Goal: Transaction & Acquisition: Subscribe to service/newsletter

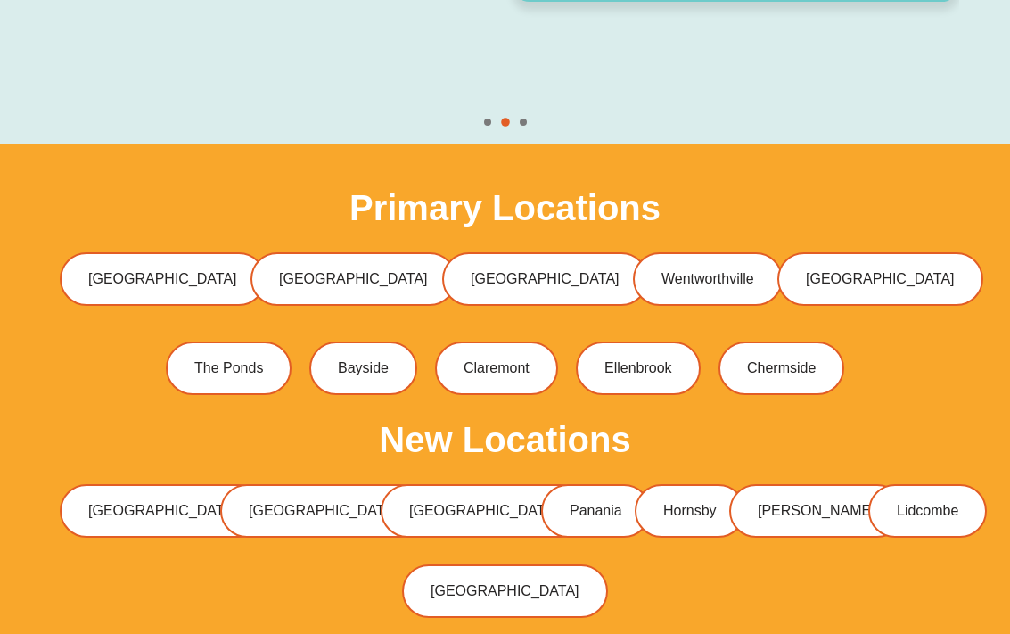
scroll to position [5269, 0]
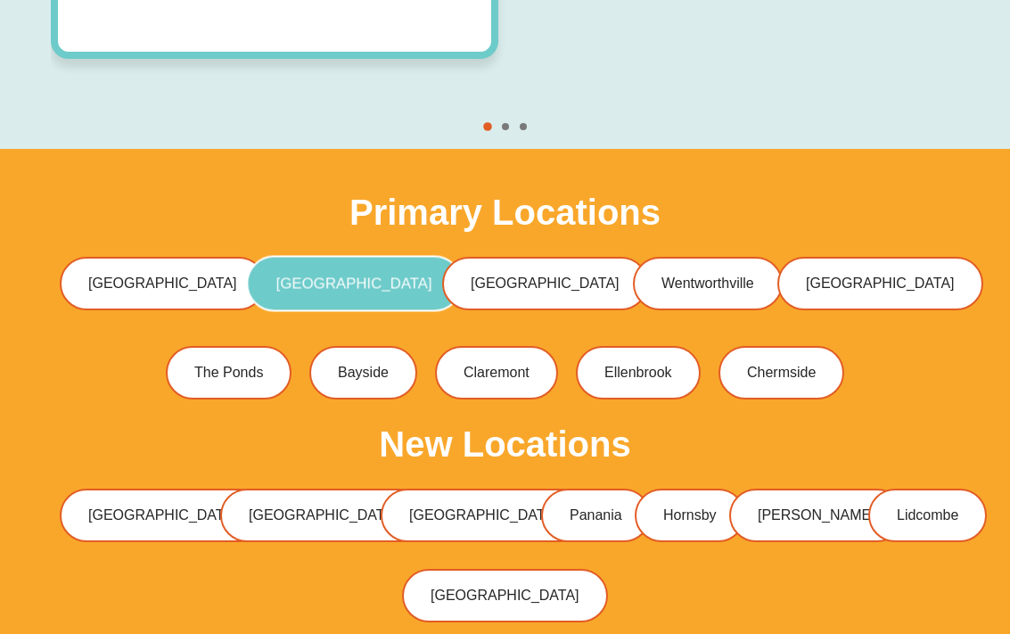
click at [351, 275] on span "[GEOGRAPHIC_DATA]" at bounding box center [354, 282] width 156 height 15
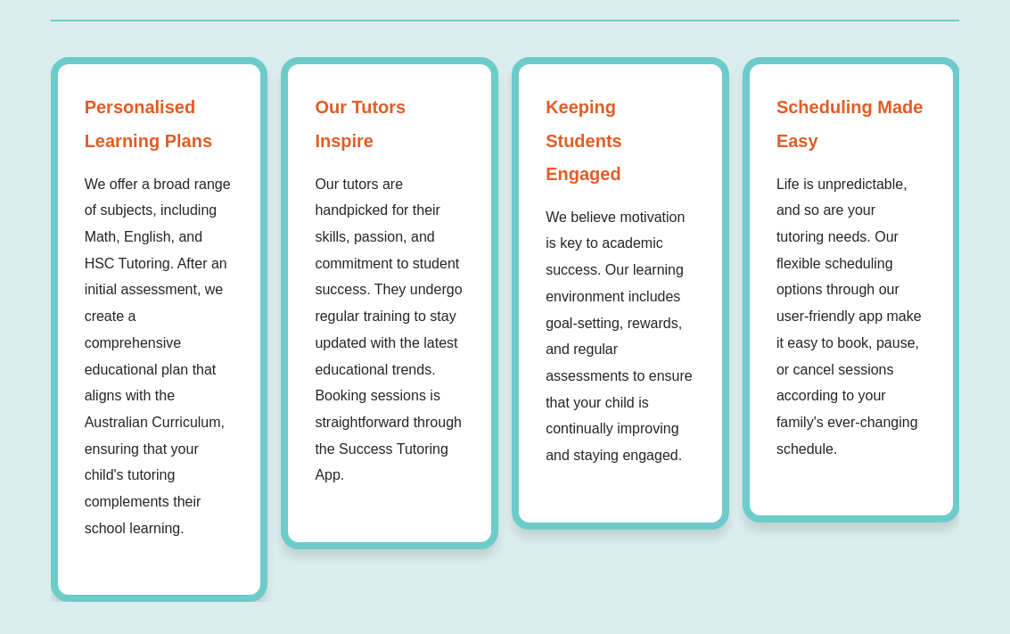
scroll to position [1524, 0]
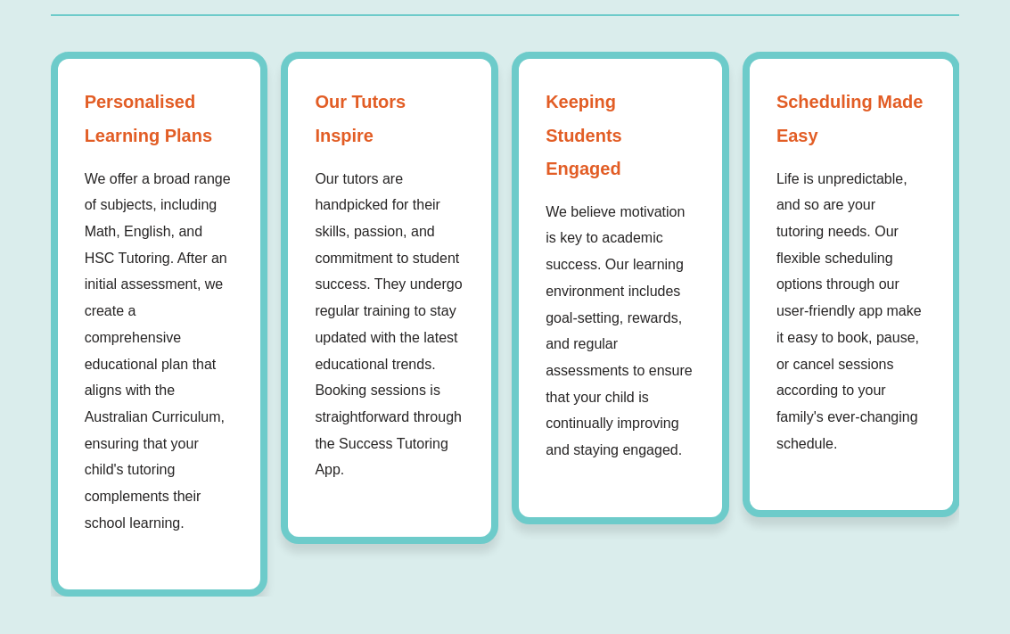
click at [524, 575] on div "Personalised Learning Plans We offer a broad range of subjects, including Math,…" at bounding box center [505, 324] width 909 height 545
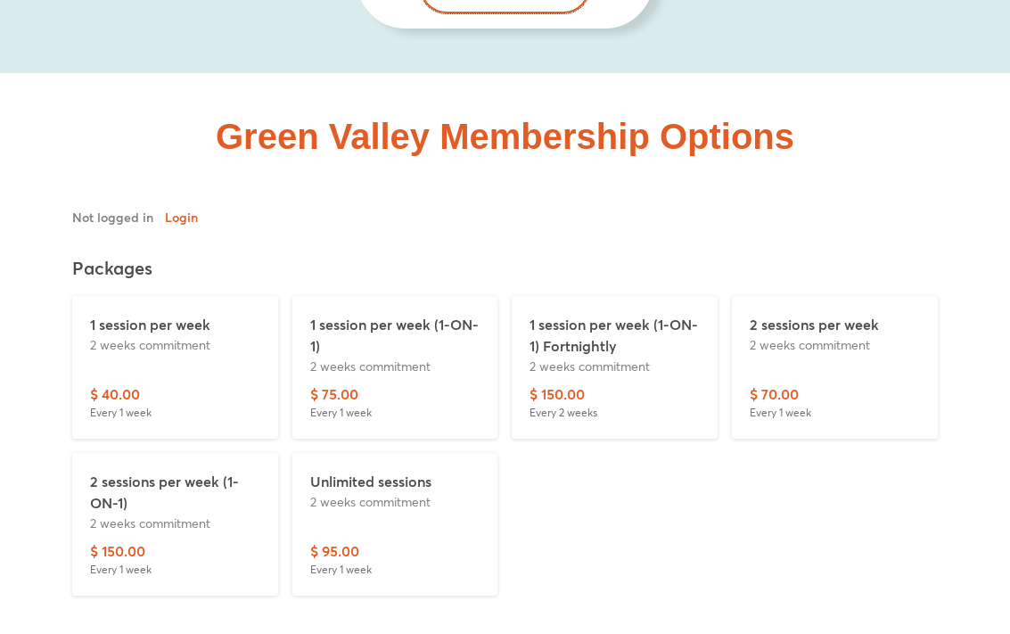
scroll to position [4357, 0]
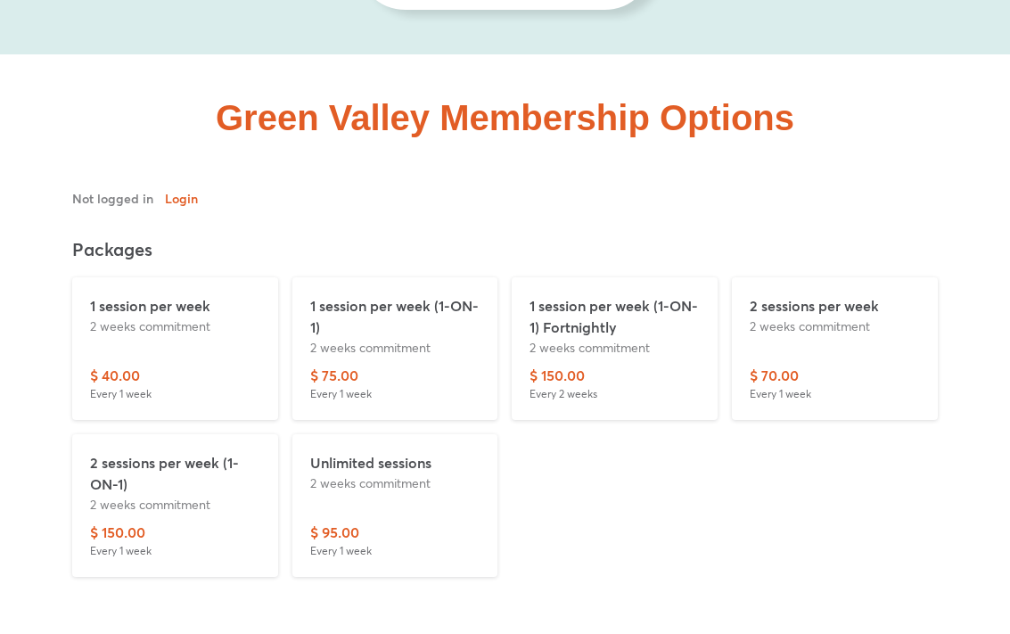
click at [190, 356] on div "1 session per week 2 weeks commitment" at bounding box center [175, 330] width 170 height 70
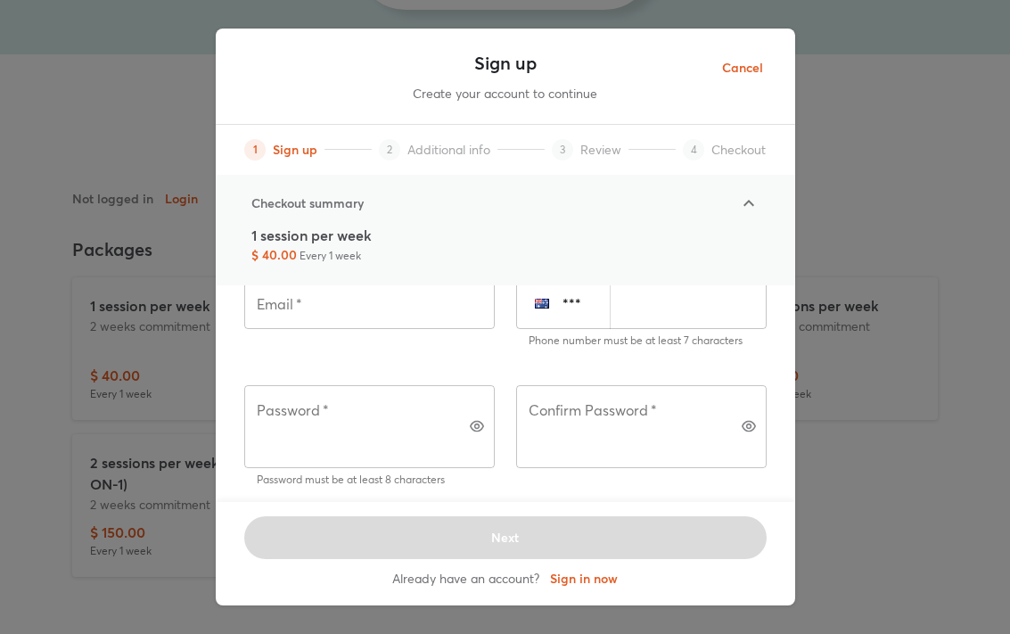
scroll to position [217, 0]
click at [516, 226] on div "1 session per week $ 40.00 Every 1 week" at bounding box center [505, 244] width 508 height 39
click at [766, 198] on div at bounding box center [748, 203] width 43 height 43
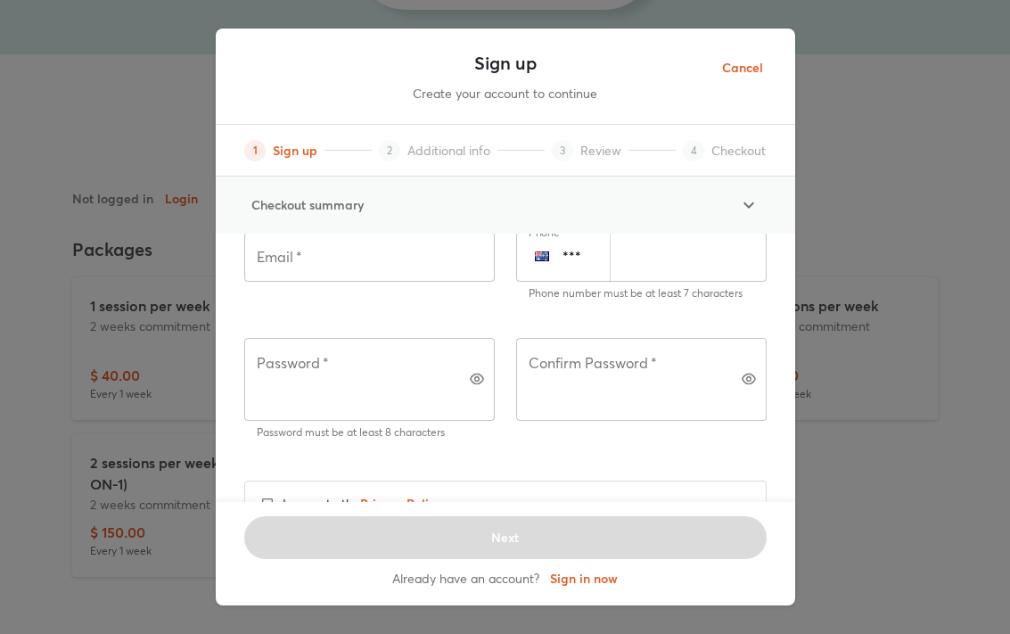
click at [766, 198] on div at bounding box center [748, 205] width 43 height 43
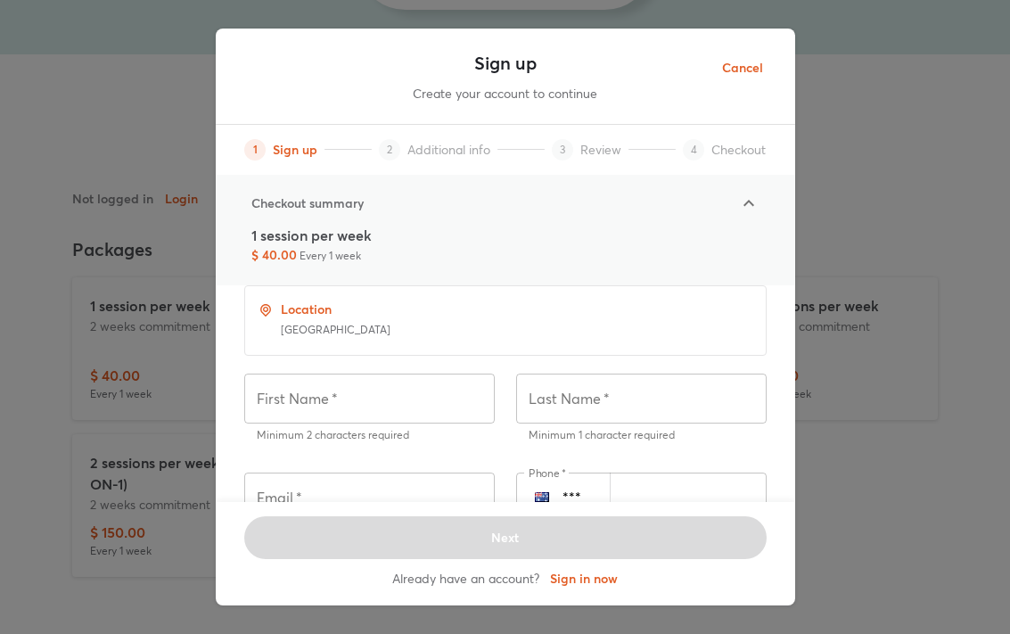
scroll to position [0, 0]
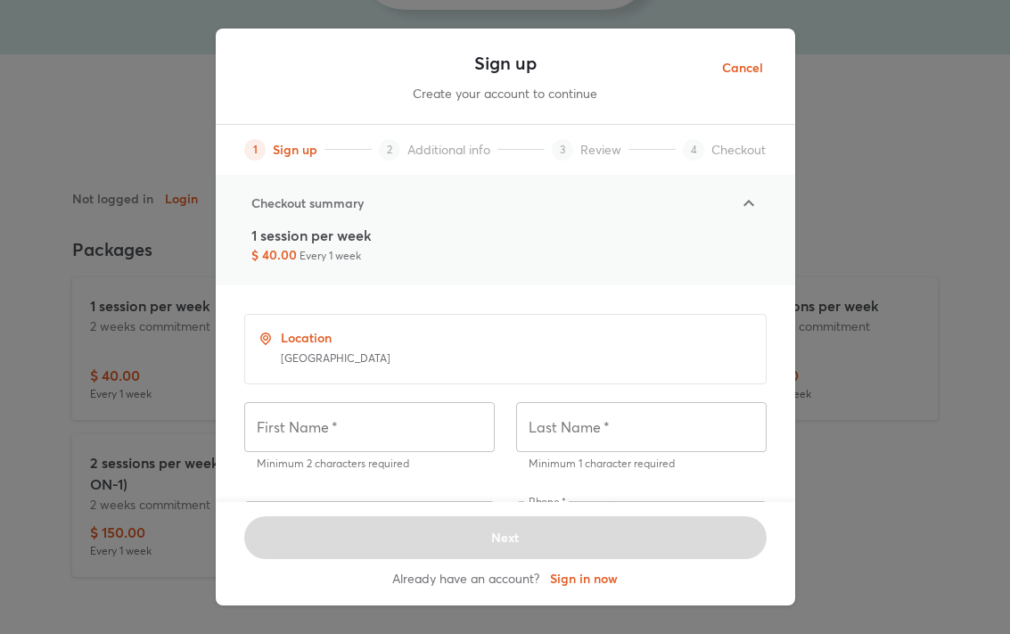
click at [740, 73] on span "Cancel" at bounding box center [742, 68] width 41 height 22
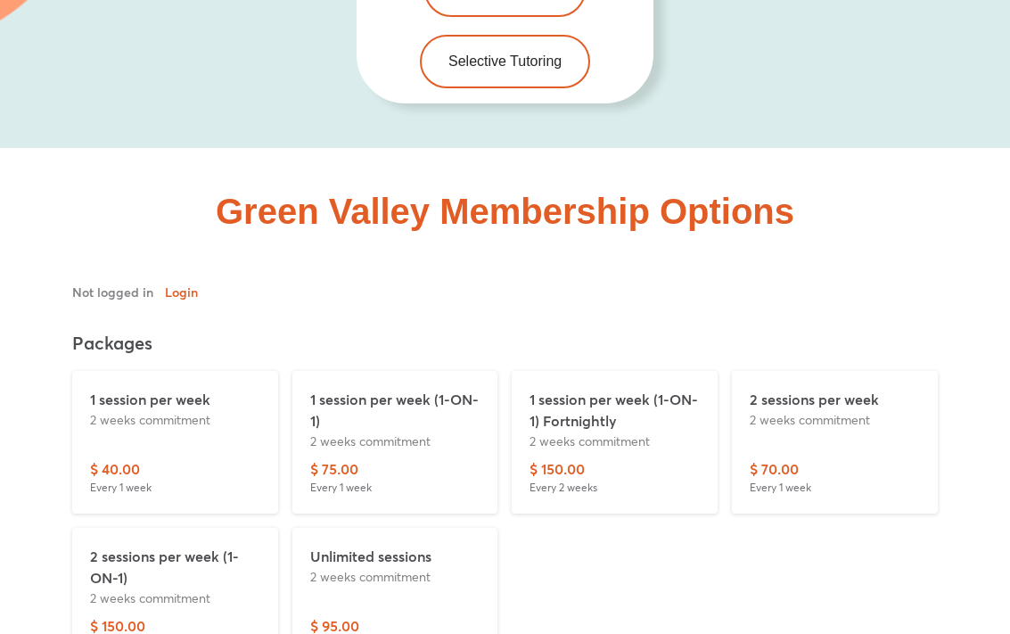
scroll to position [4245, 0]
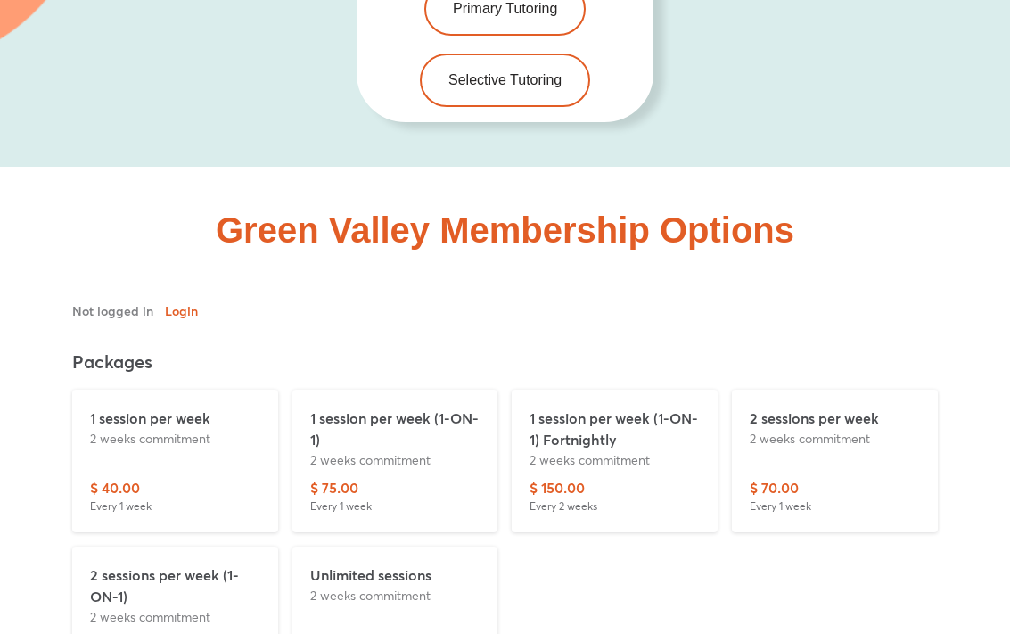
click at [158, 176] on div "Green Valley Membership Options" at bounding box center [505, 472] width 909 height 610
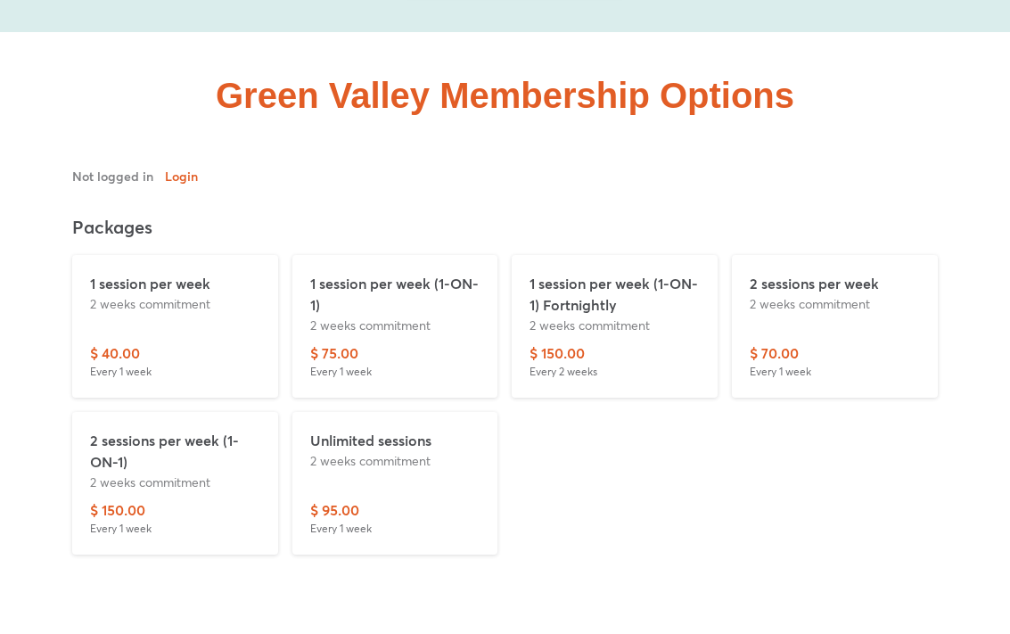
scroll to position [4386, 0]
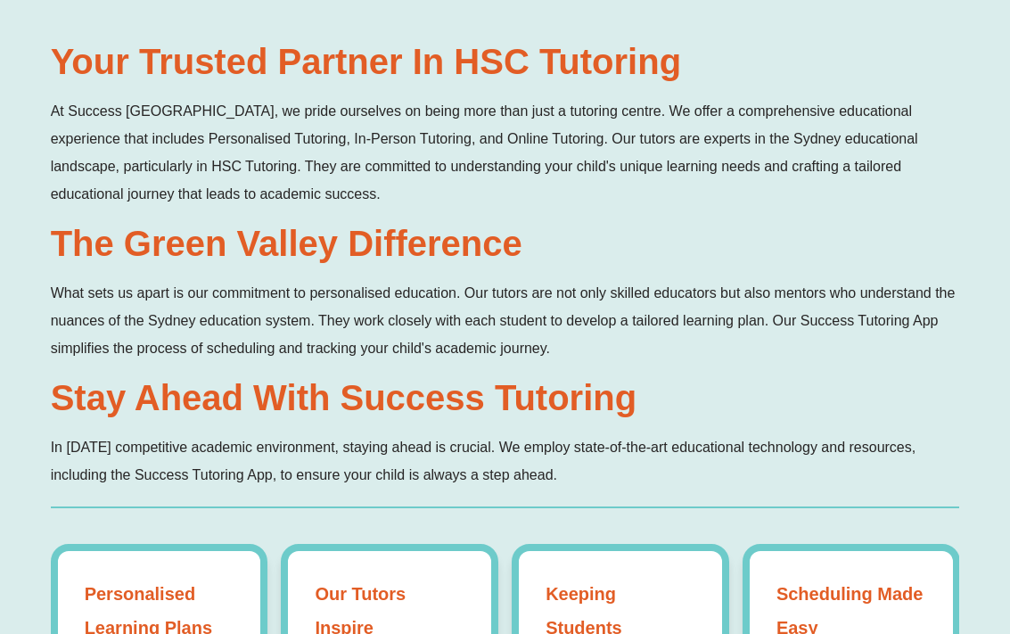
scroll to position [1033, 0]
